Goal: Task Accomplishment & Management: Manage account settings

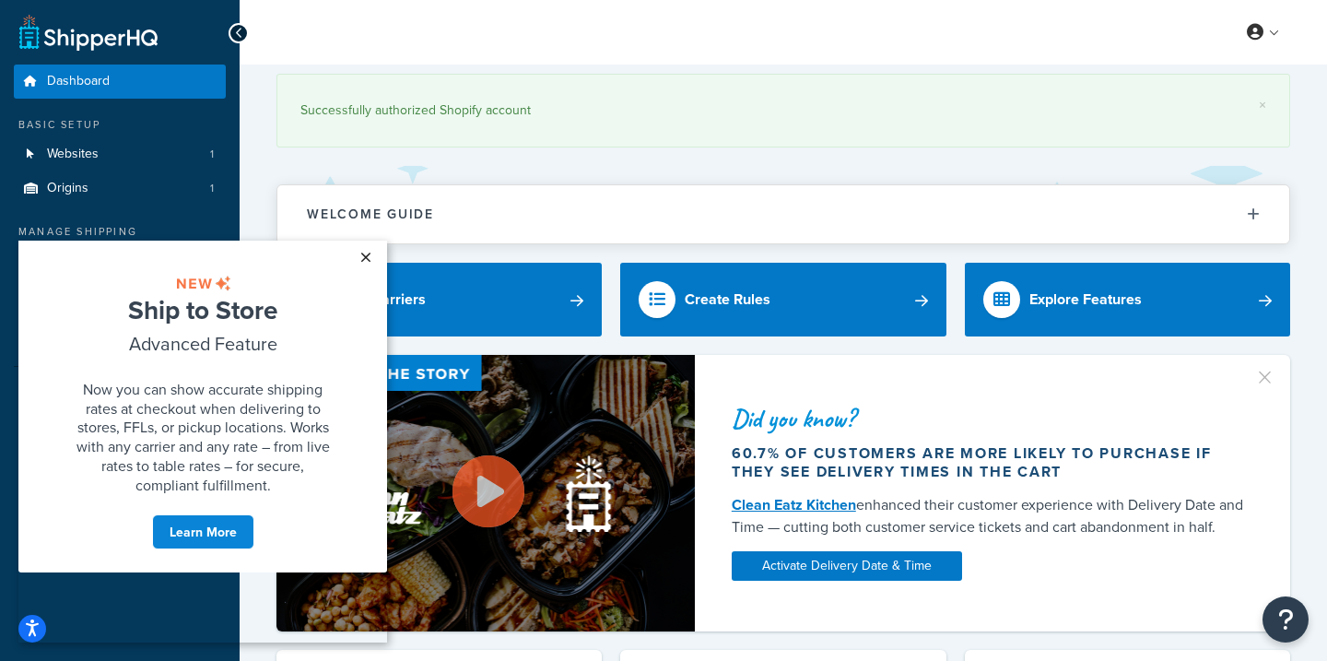
click at [365, 261] on link "×" at bounding box center [365, 257] width 32 height 33
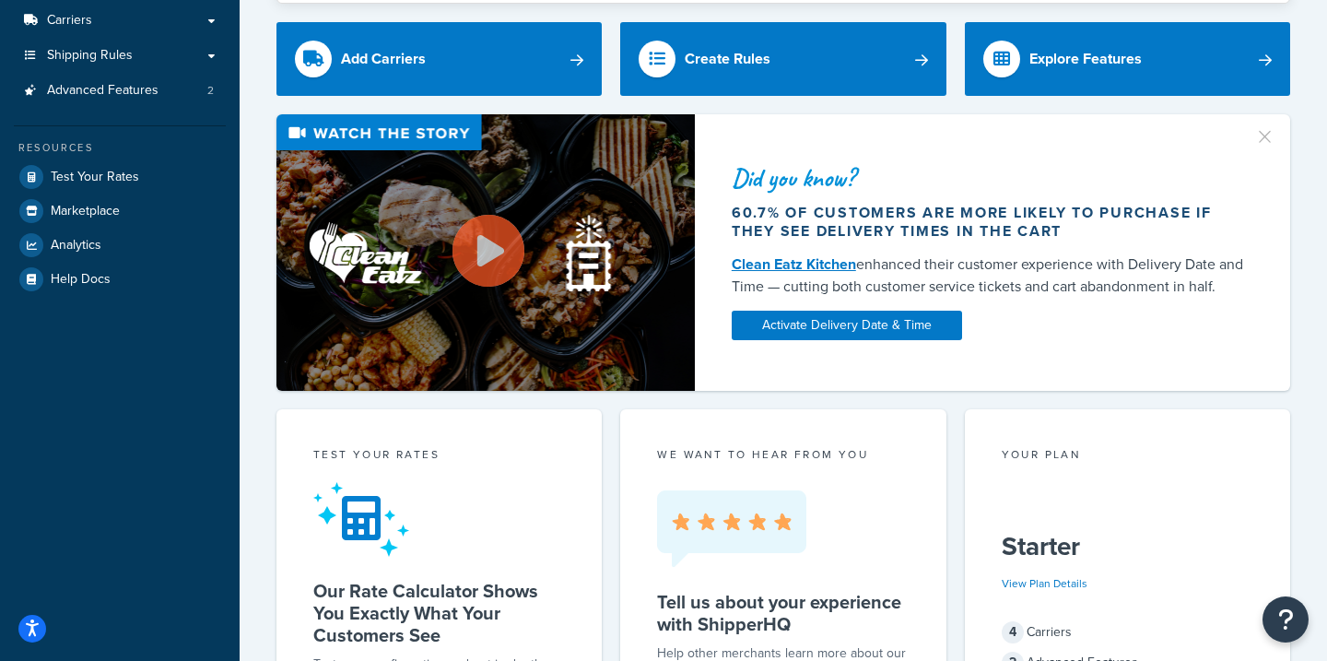
scroll to position [270, 0]
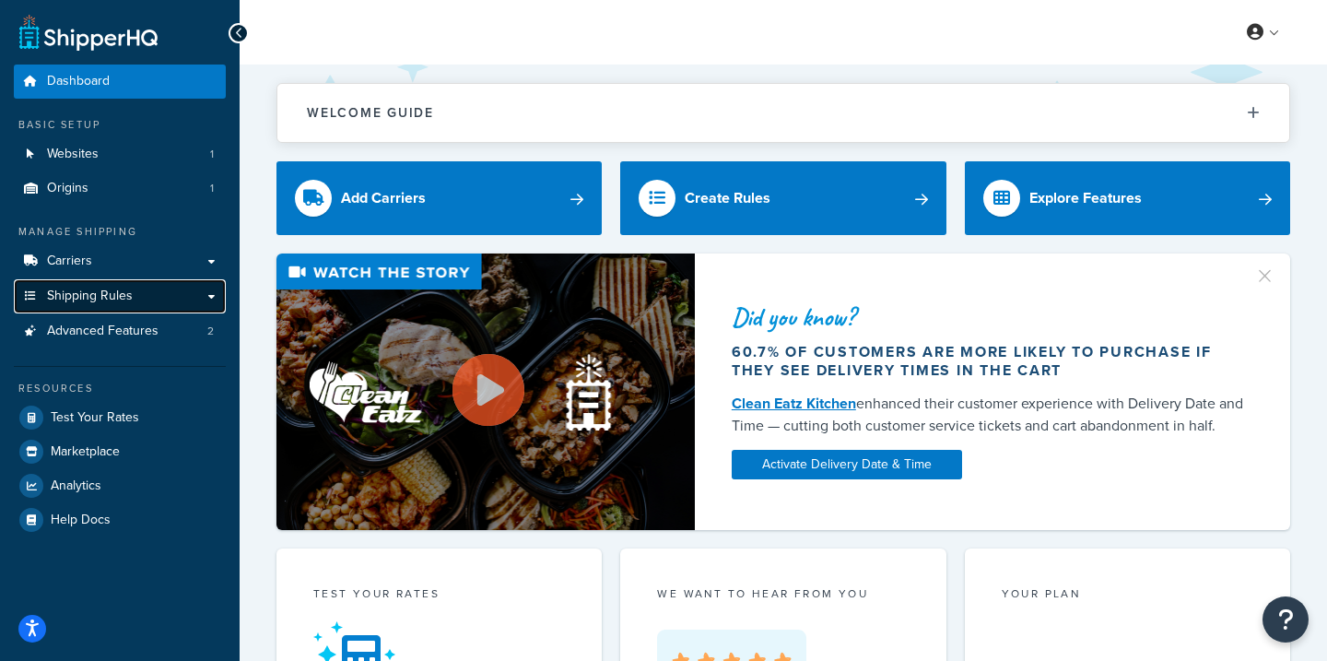
click at [119, 299] on span "Shipping Rules" at bounding box center [90, 296] width 86 height 16
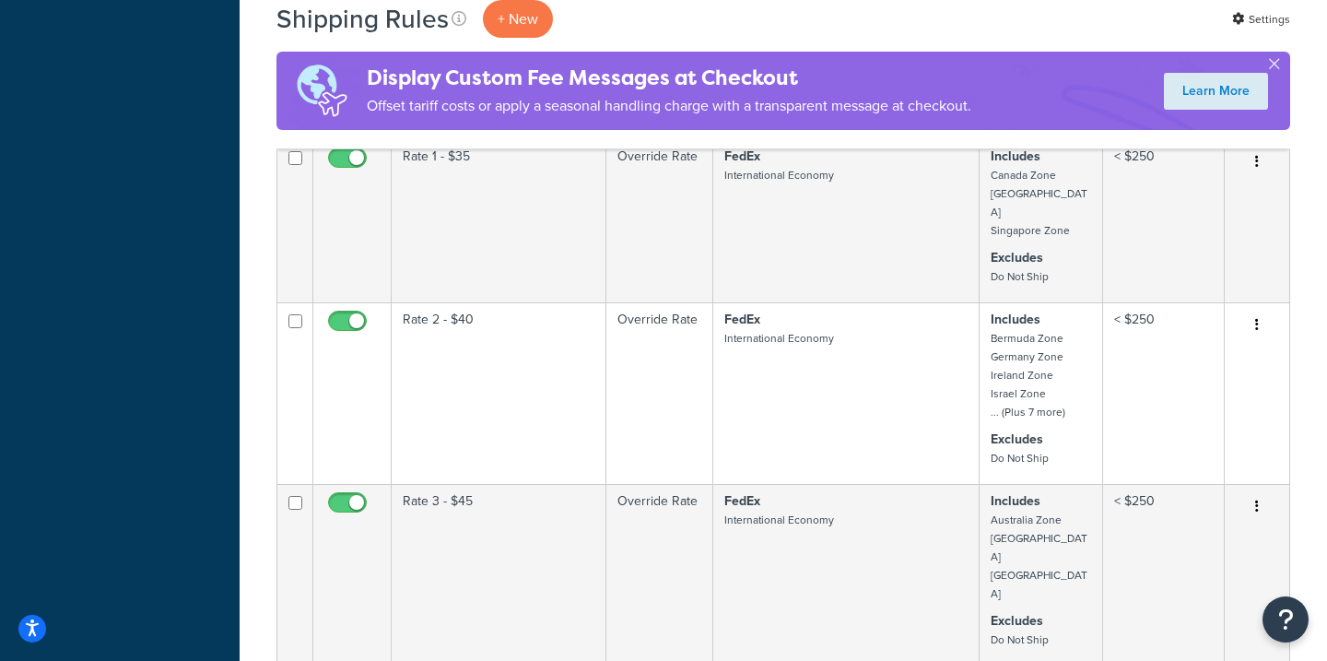
scroll to position [876, 0]
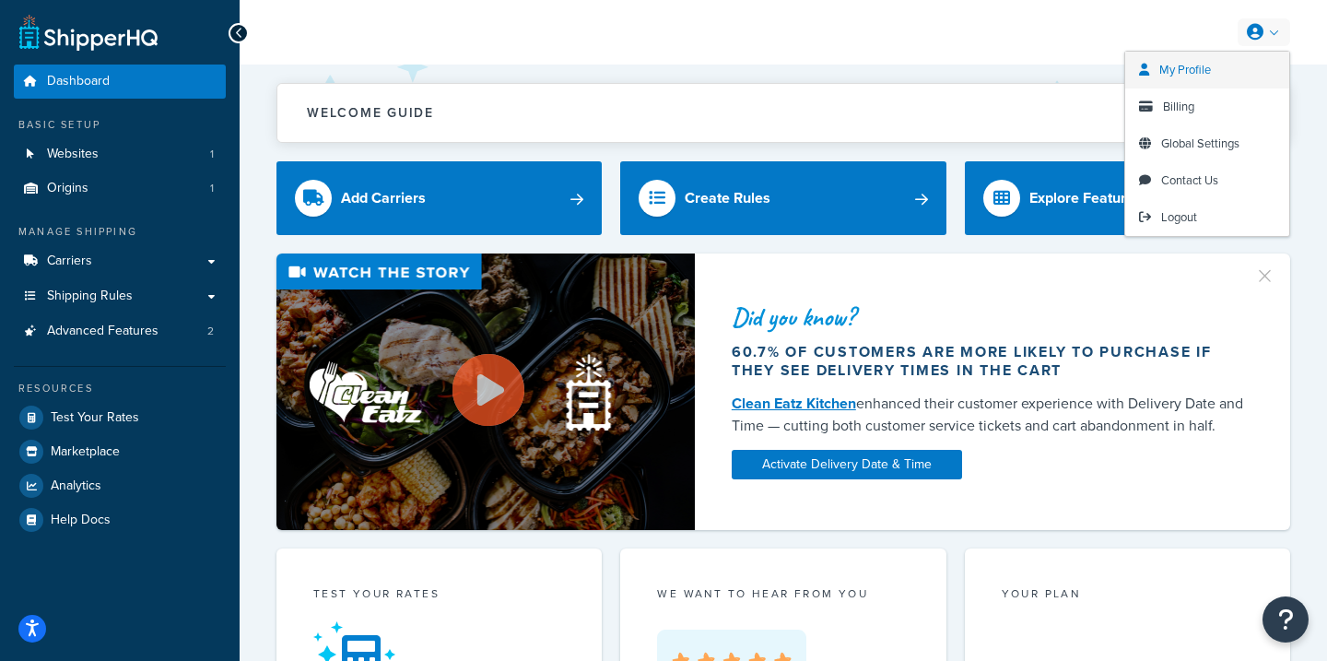
click at [1226, 64] on link "My Profile" at bounding box center [1207, 70] width 164 height 37
